Goal: Task Accomplishment & Management: Use online tool/utility

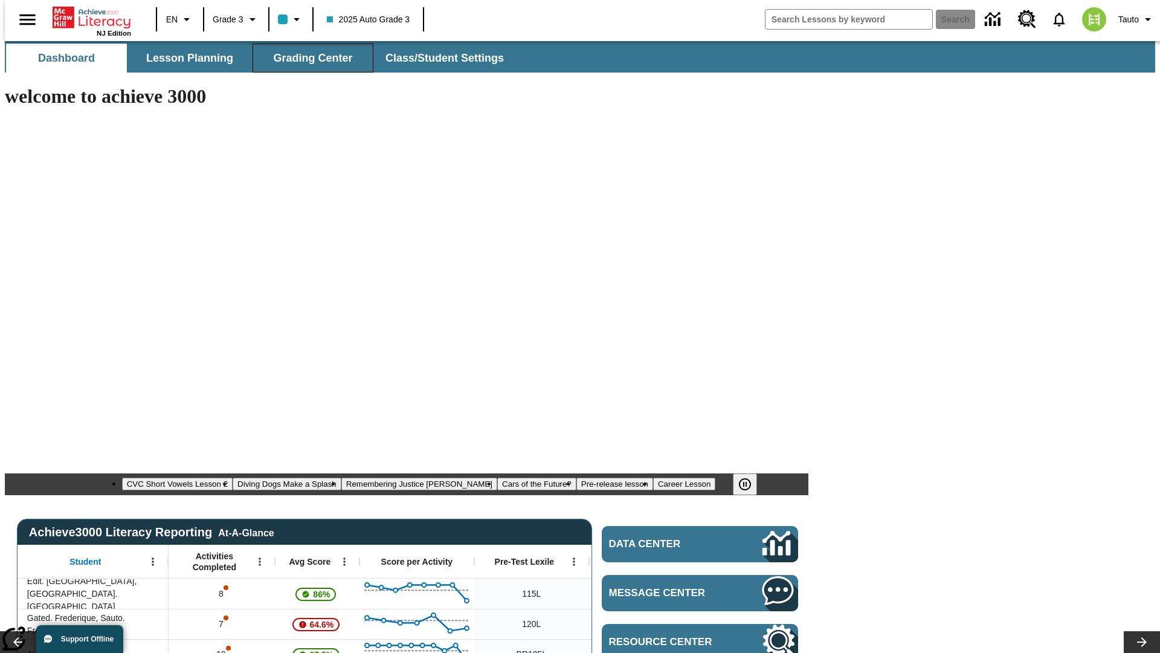
click at [308, 58] on span "Grading Center" at bounding box center [312, 58] width 79 height 14
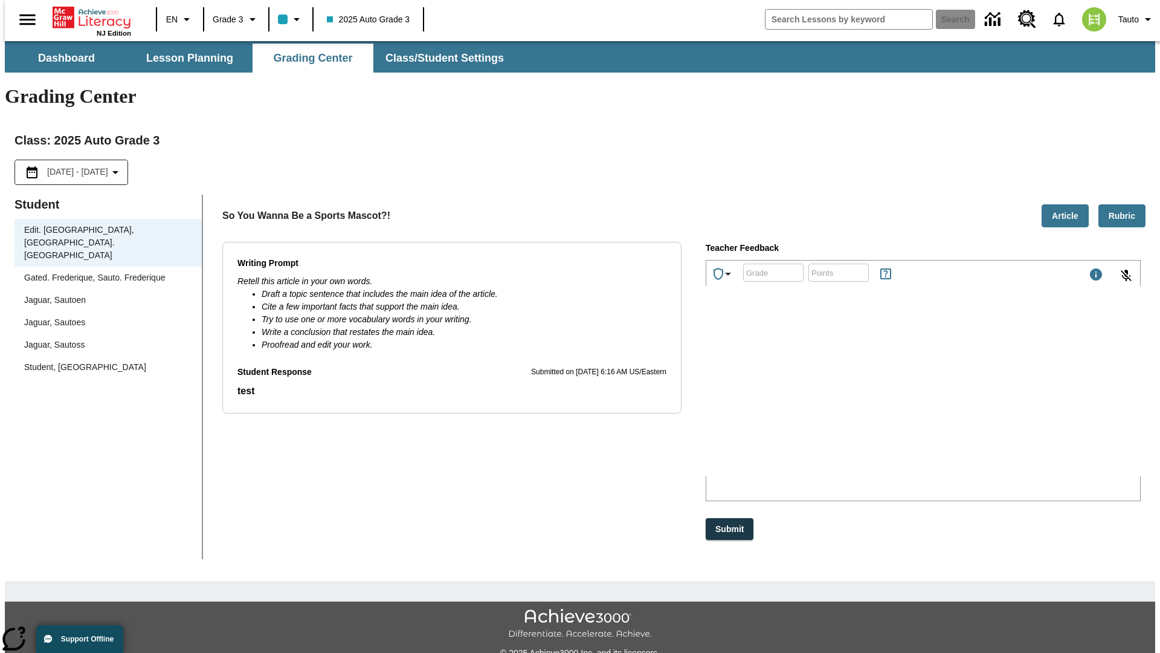
click at [104, 294] on div "Jaguar, Sautoen" at bounding box center [108, 300] width 168 height 13
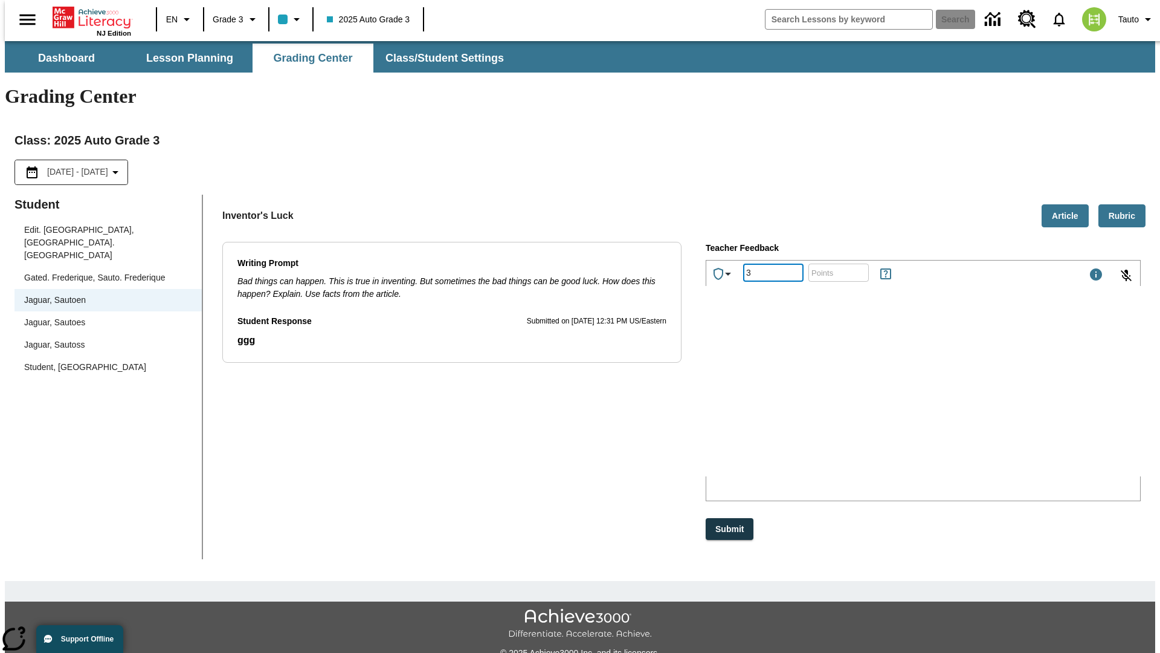
type input "3"
type input "10"
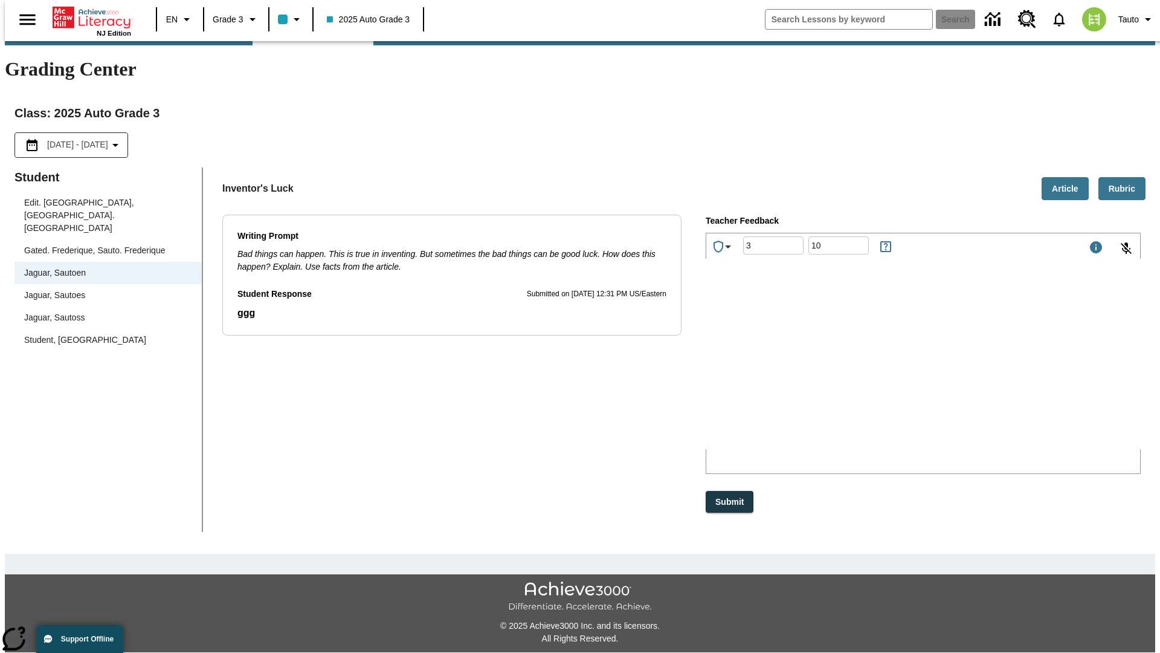
click at [883, 371] on p "Type your response here." at bounding box center [797, 369] width 172 height 11
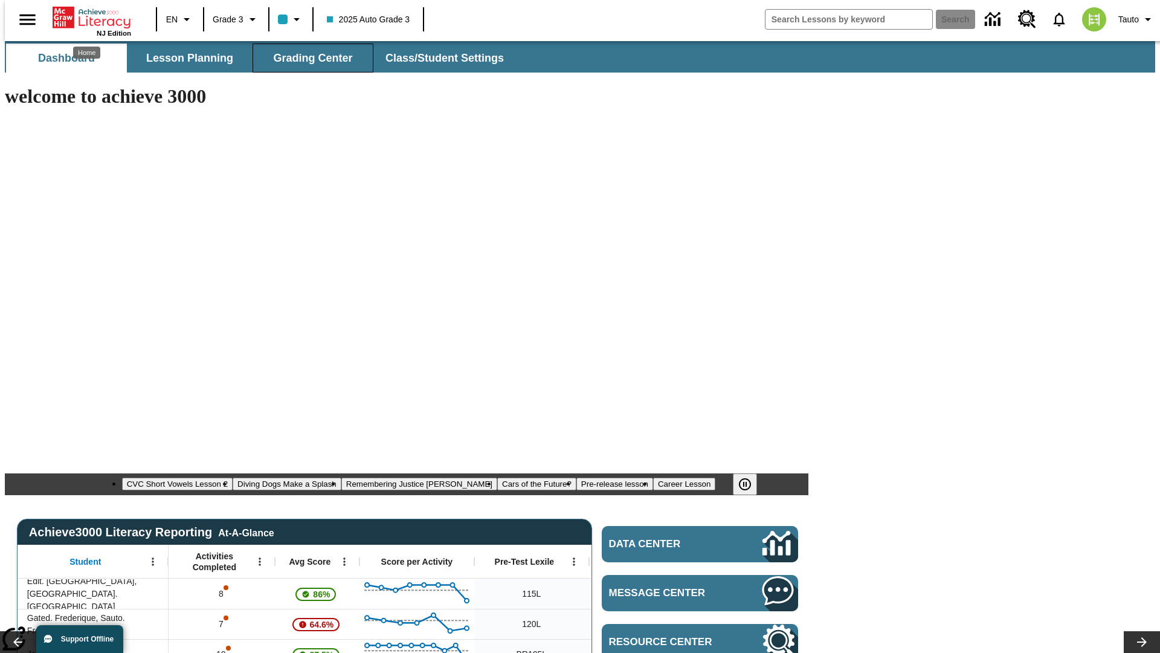
click at [308, 58] on span "Grading Center" at bounding box center [312, 58] width 79 height 14
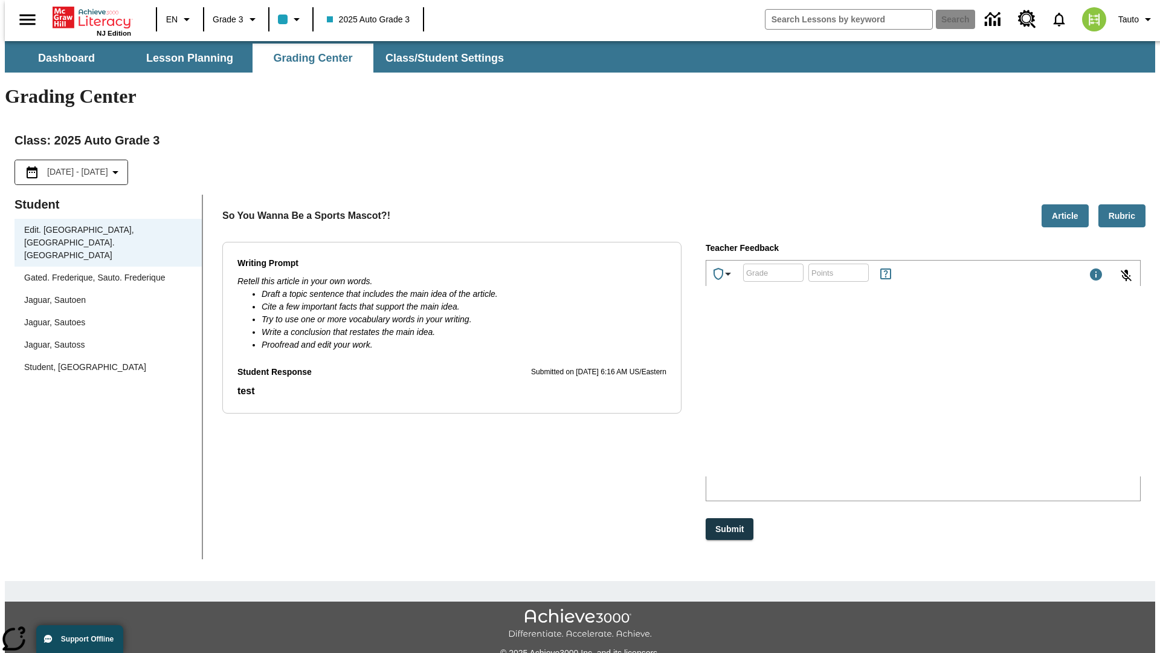
click at [104, 294] on div "Jaguar, Sautoen" at bounding box center [108, 300] width 168 height 13
